Goal: Transaction & Acquisition: Purchase product/service

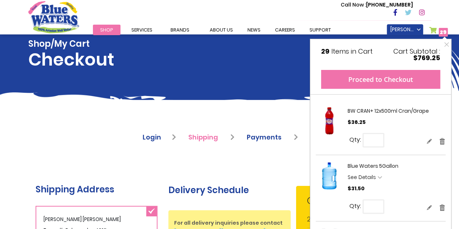
click at [387, 83] on button "Proceed to Checkout" at bounding box center [380, 79] width 119 height 19
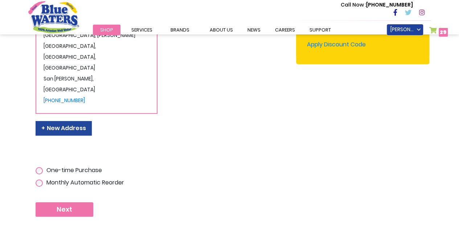
scroll to position [278, 0]
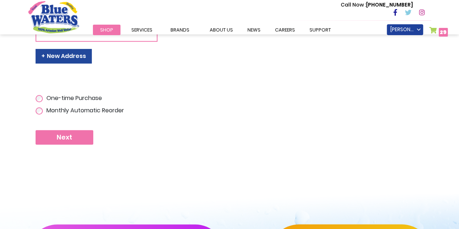
click at [71, 131] on button "Next" at bounding box center [65, 137] width 58 height 15
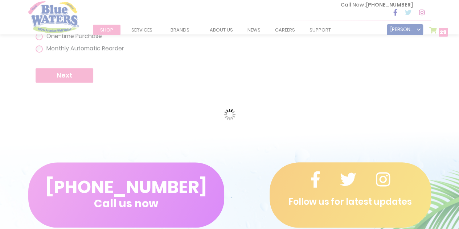
scroll to position [387, 0]
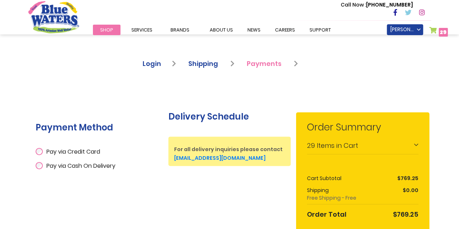
scroll to position [73, 0]
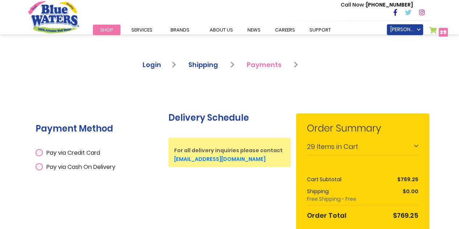
click at [54, 169] on span "Pay via Cash On Delivery" at bounding box center [80, 167] width 69 height 8
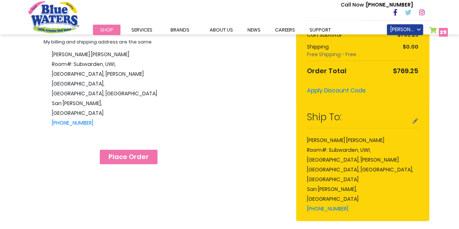
scroll to position [218, 0]
click at [133, 155] on div "**********" at bounding box center [97, 99] width 122 height 143
click at [134, 153] on span "Place Order" at bounding box center [128, 157] width 40 height 8
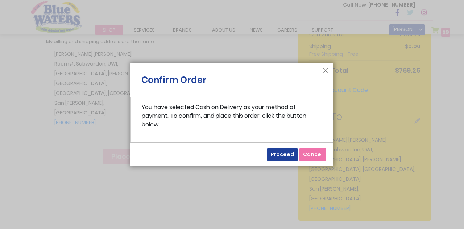
click at [268, 153] on footer "Proceed Cancel" at bounding box center [232, 155] width 203 height 24
click at [274, 159] on button "Proceed" at bounding box center [282, 154] width 30 height 13
